Goal: Information Seeking & Learning: Learn about a topic

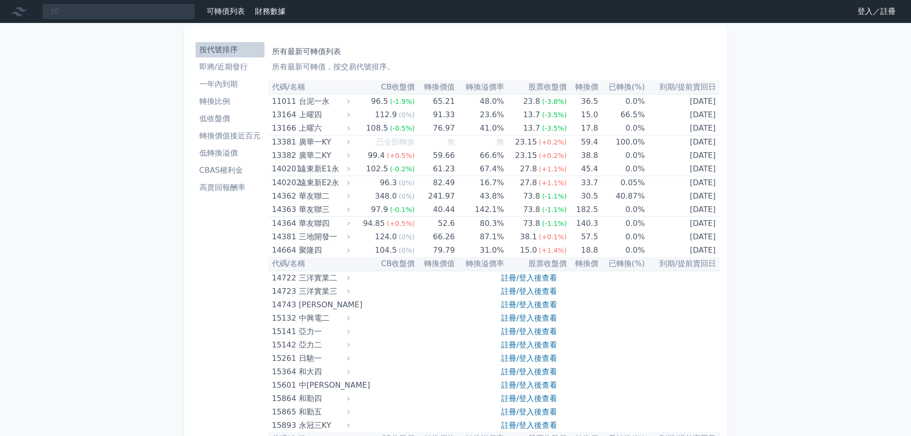
type input "z"
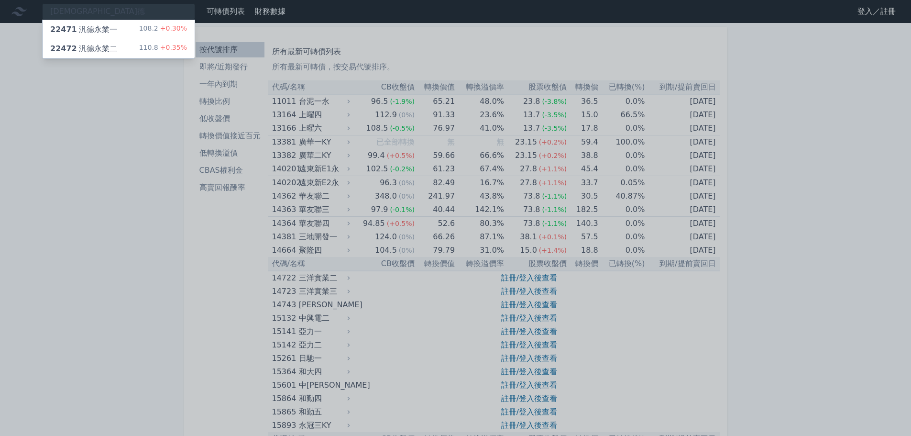
type input "[DEMOGRAPHIC_DATA]德"
click at [120, 46] on div "22472 汎德永業二 110.8 +0.35%" at bounding box center [119, 48] width 152 height 19
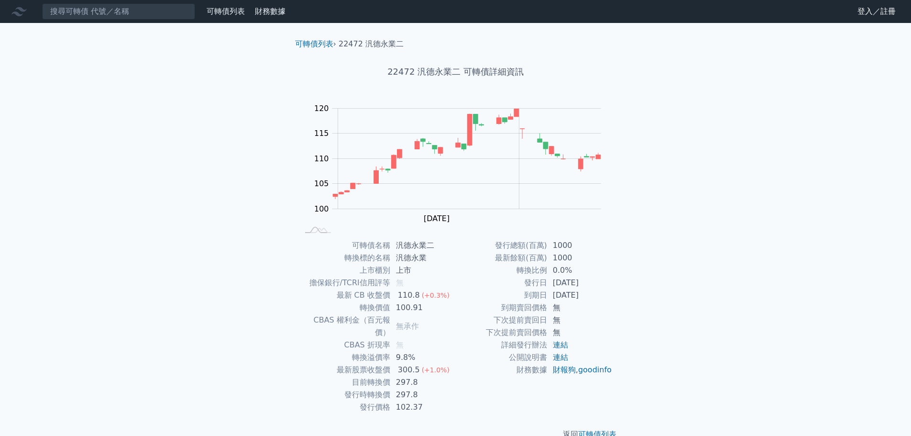
click at [787, 291] on div "可轉債列表 財務數據 可轉債列表 財務數據 登入／註冊 登入／註冊 可轉債列表 › 22472 汎德永業二 22472 汎德永業二 可轉債詳細資訊 Zoom …" at bounding box center [455, 227] width 911 height 455
click at [902, 265] on div "可轉債列表 財務數據 可轉債列表 財務數據 登入／註冊 登入／註冊 可轉債列表 › 22472 汎德永業二 22472 汎德永業二 可轉債詳細資訊 Zoom …" at bounding box center [455, 227] width 911 height 455
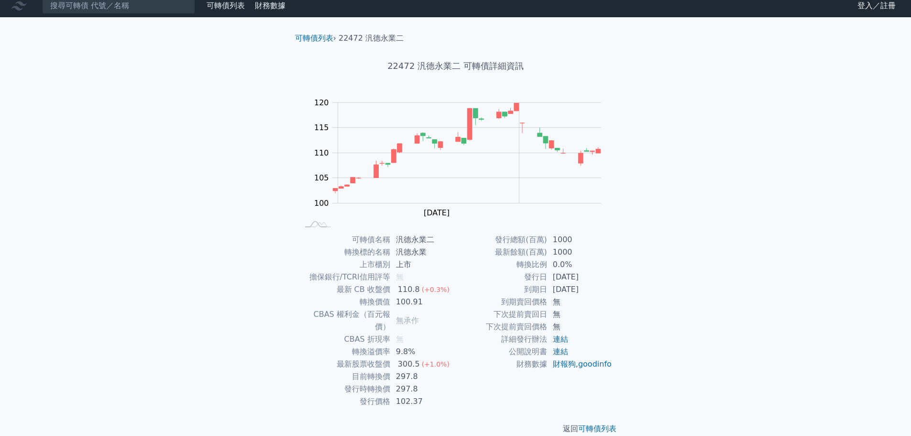
scroll to position [7, 0]
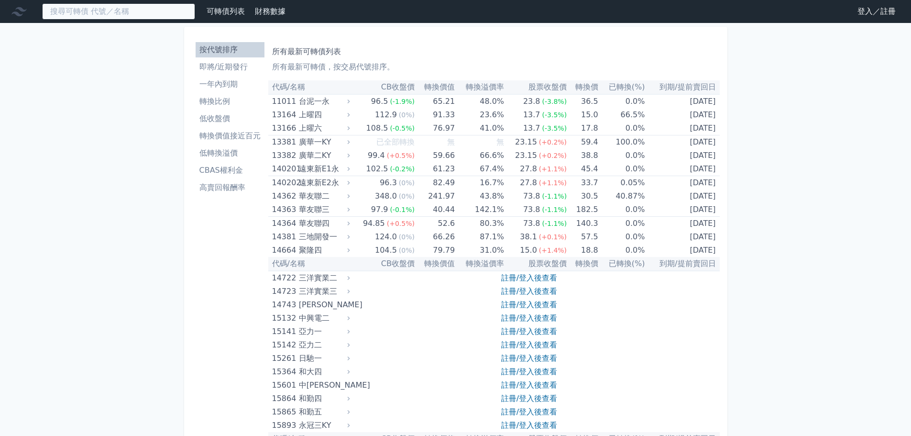
click at [128, 18] on input at bounding box center [118, 11] width 153 height 16
type input "r"
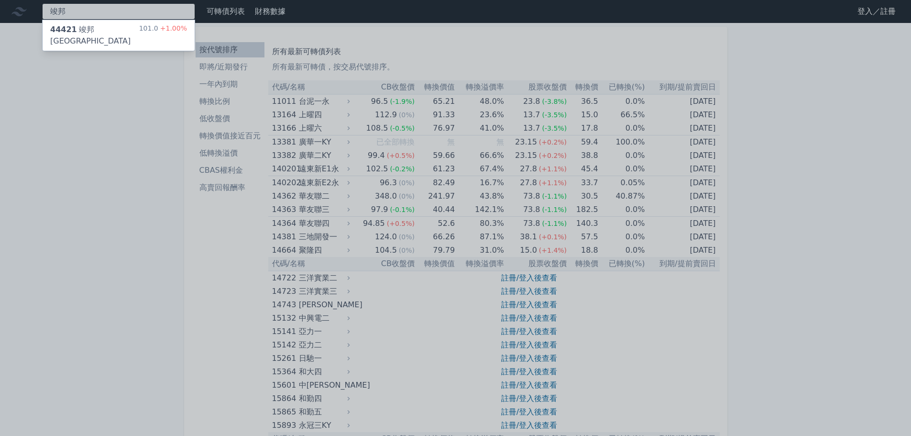
type input "竣邦"
click at [131, 27] on div "44421 竣邦一KY 101.0 +1.00%" at bounding box center [119, 35] width 152 height 31
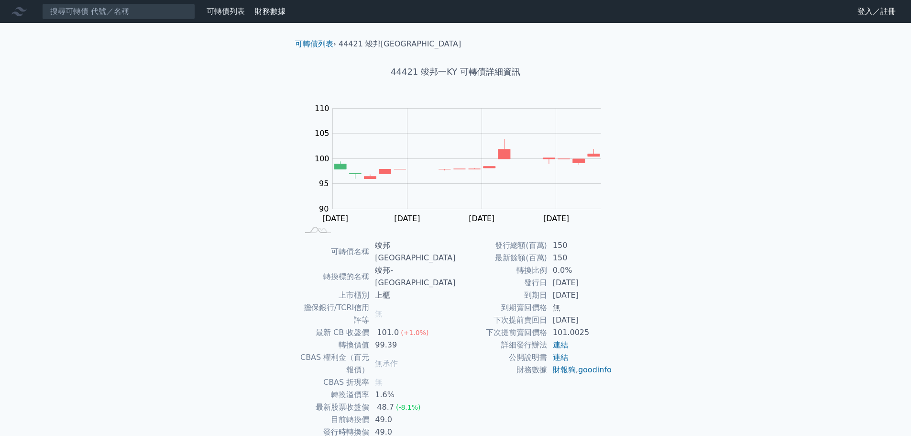
scroll to position [7, 0]
